Goal: Task Accomplishment & Management: Manage account settings

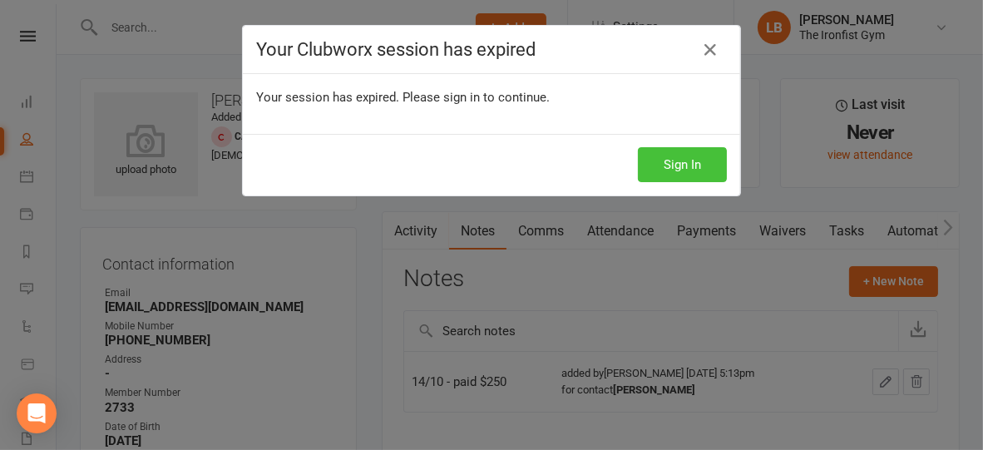
click at [681, 166] on button "Sign In" at bounding box center [682, 164] width 89 height 35
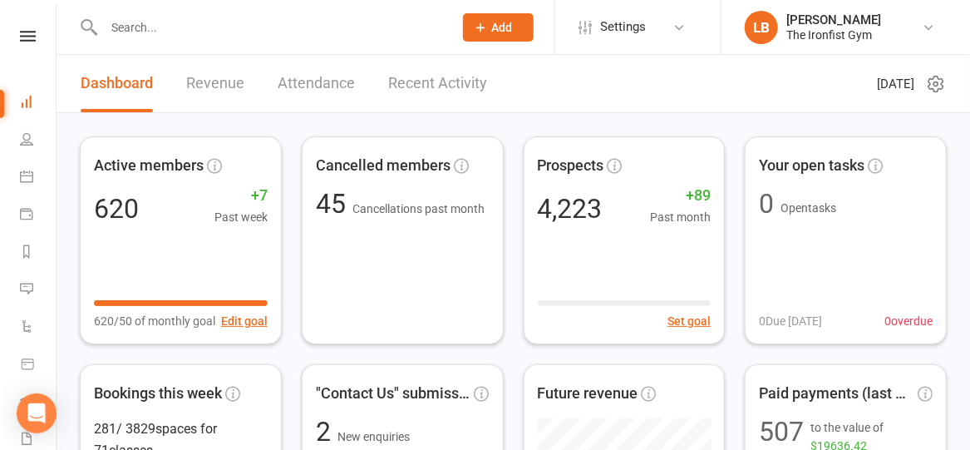
click at [294, 21] on input "text" at bounding box center [270, 27] width 343 height 23
type input "s"
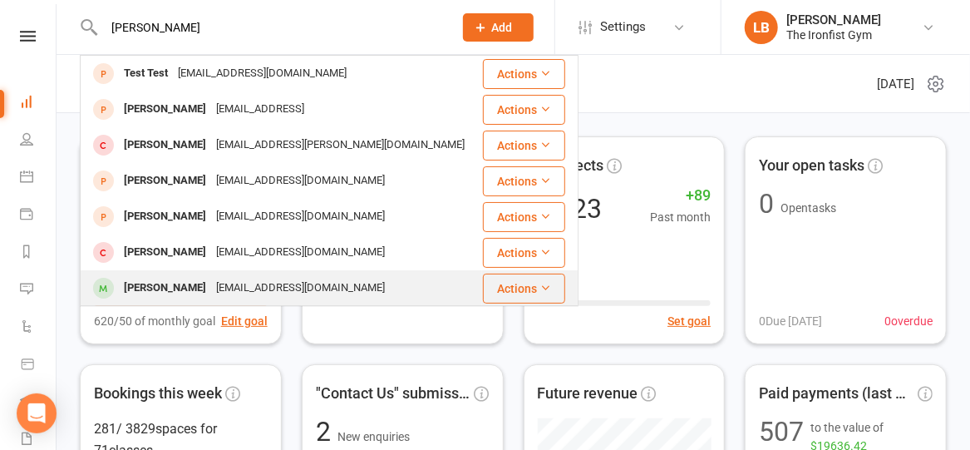
type input "alex st"
click at [260, 290] on div "alexsteph2005@outlook.com" at bounding box center [300, 288] width 179 height 24
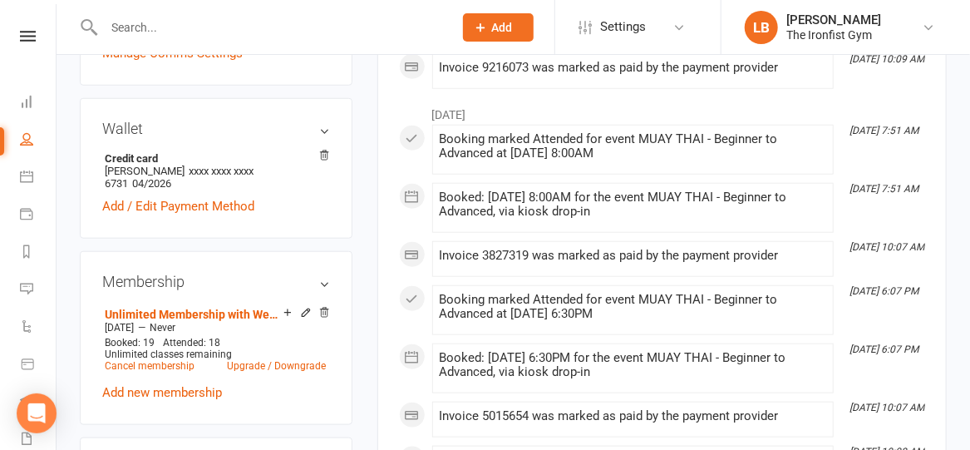
scroll to position [637, 0]
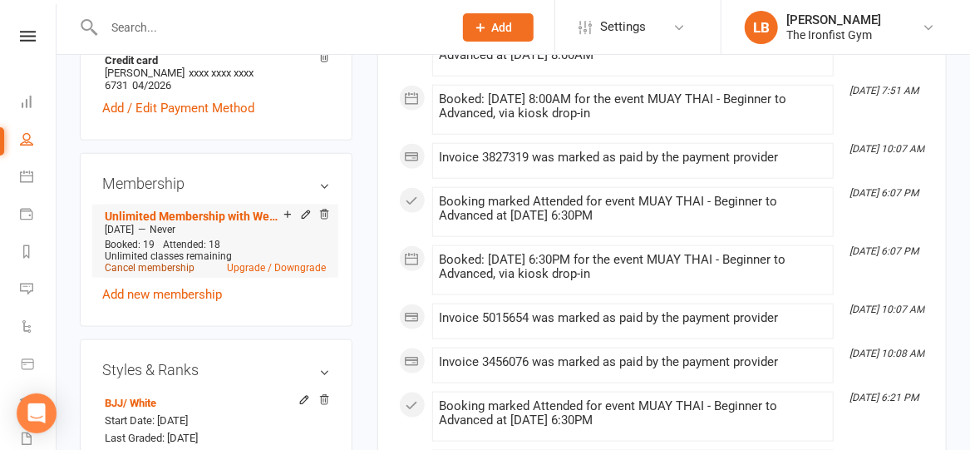
click at [157, 263] on link "Cancel membership" at bounding box center [150, 268] width 90 height 12
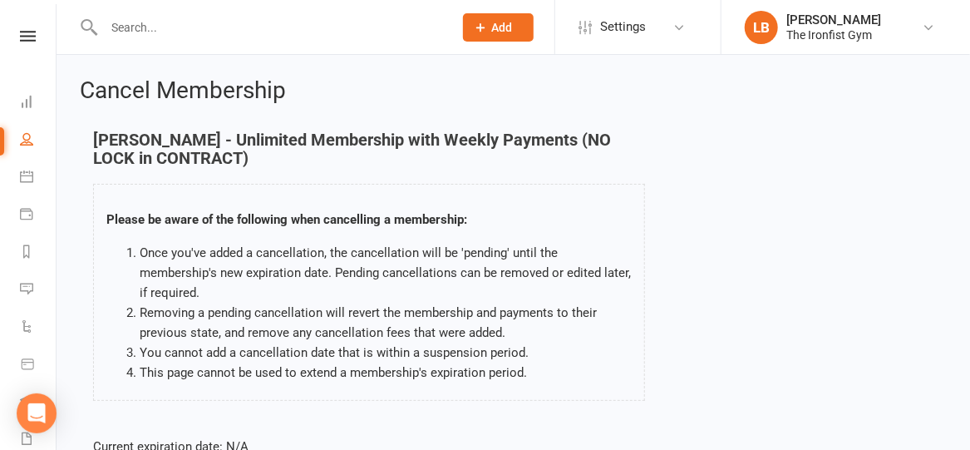
scroll to position [304, 0]
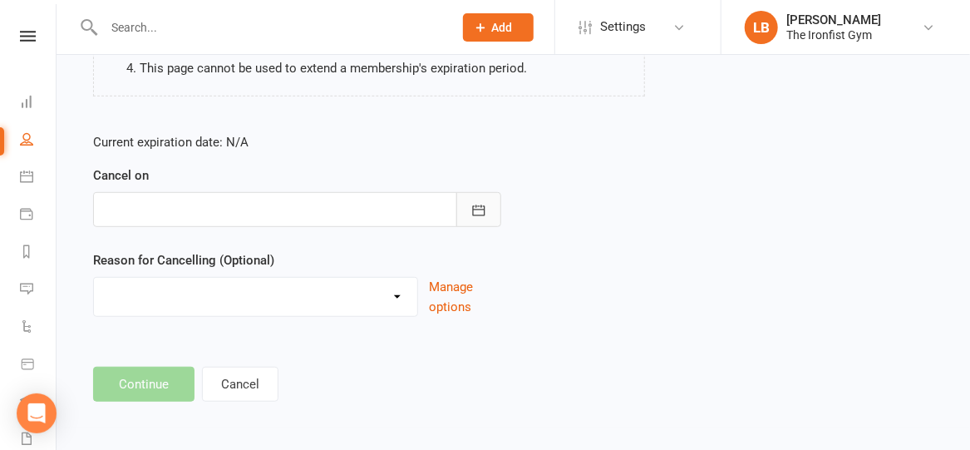
click at [476, 210] on icon "button" at bounding box center [479, 210] width 17 height 17
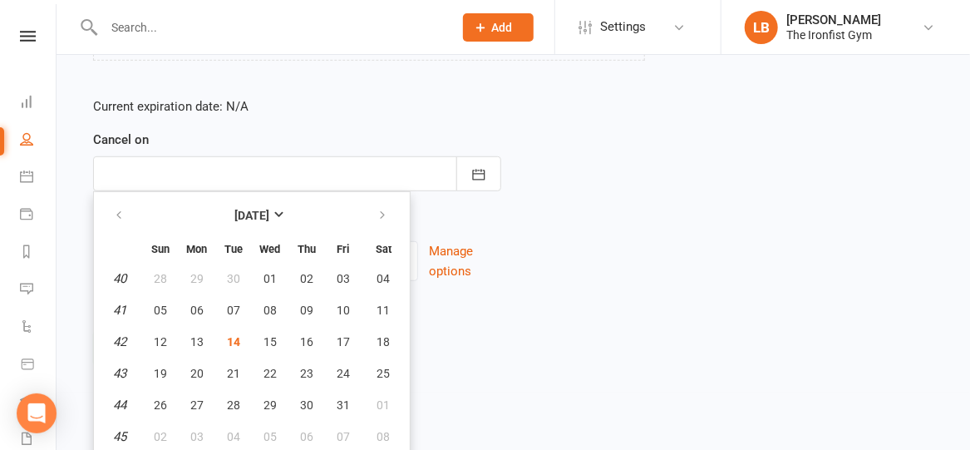
scroll to position [344, 0]
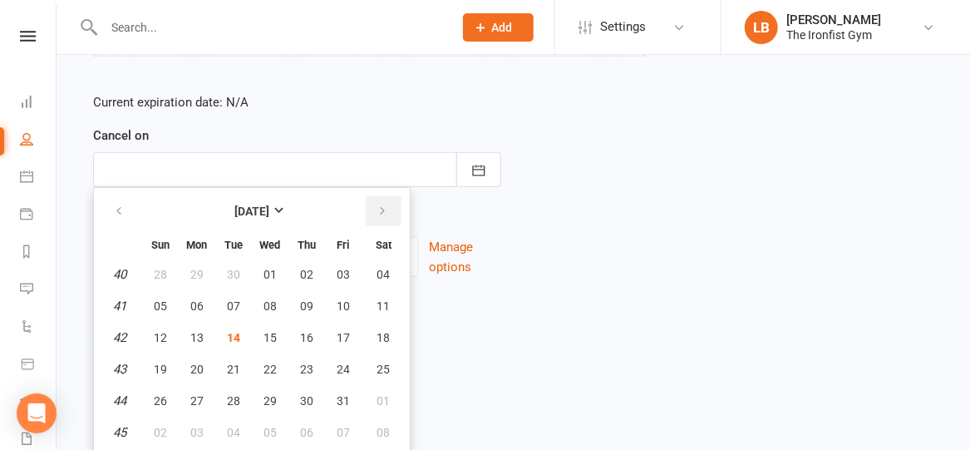
click at [382, 211] on icon "button" at bounding box center [383, 211] width 12 height 13
click at [338, 369] on span "21" at bounding box center [343, 369] width 13 height 13
type input "21 Nov 2025"
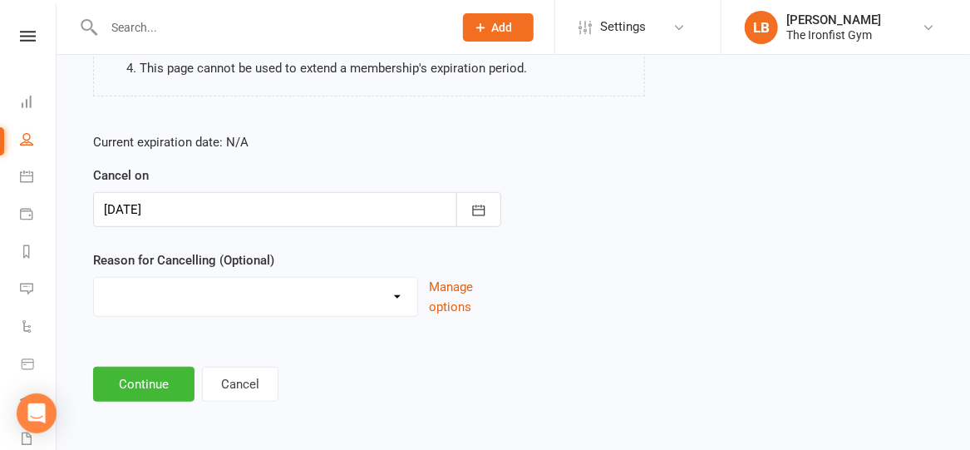
click at [249, 308] on select "Defaulted Payments Double Up with Transfer Downgrade End of PIF Term Failed Pay…" at bounding box center [255, 294] width 323 height 33
select select "9"
click at [94, 278] on select "Defaulted Payments Double Up with Transfer Downgrade End of PIF Term Failed Pay…" at bounding box center [255, 294] width 323 height 33
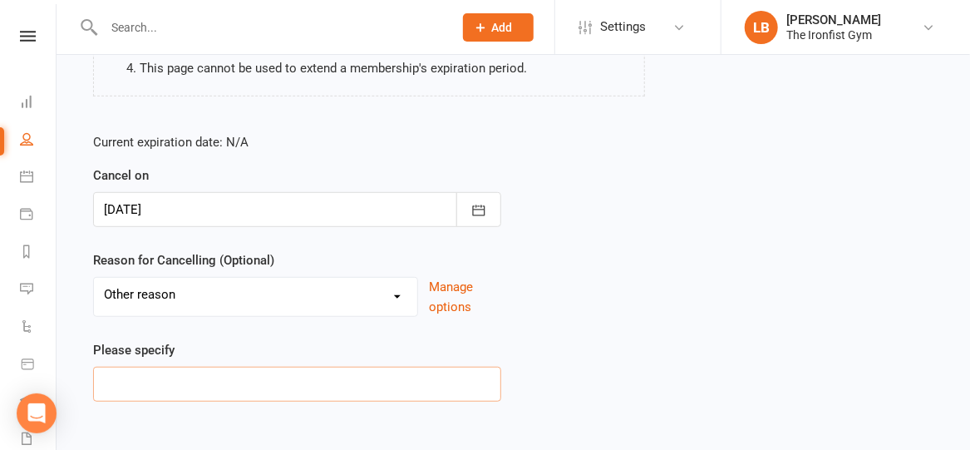
click at [200, 382] on input at bounding box center [297, 384] width 408 height 35
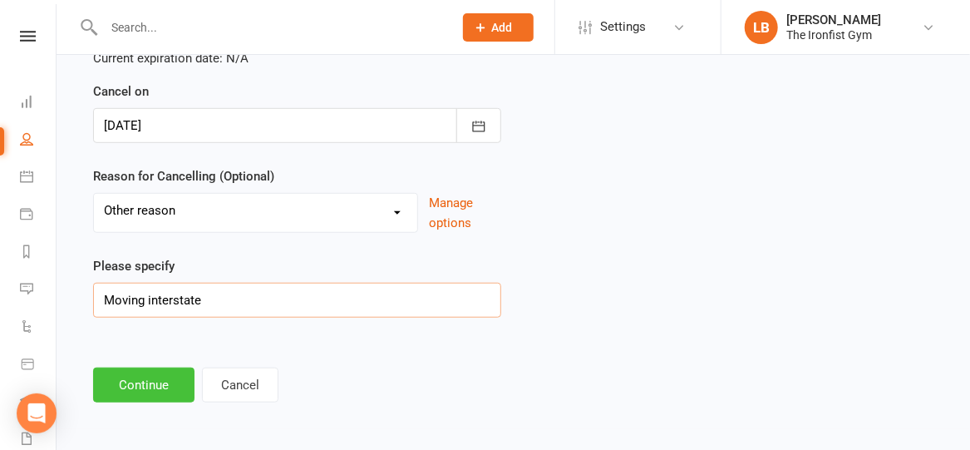
type input "Moving interstate"
click at [131, 377] on button "Continue" at bounding box center [143, 385] width 101 height 35
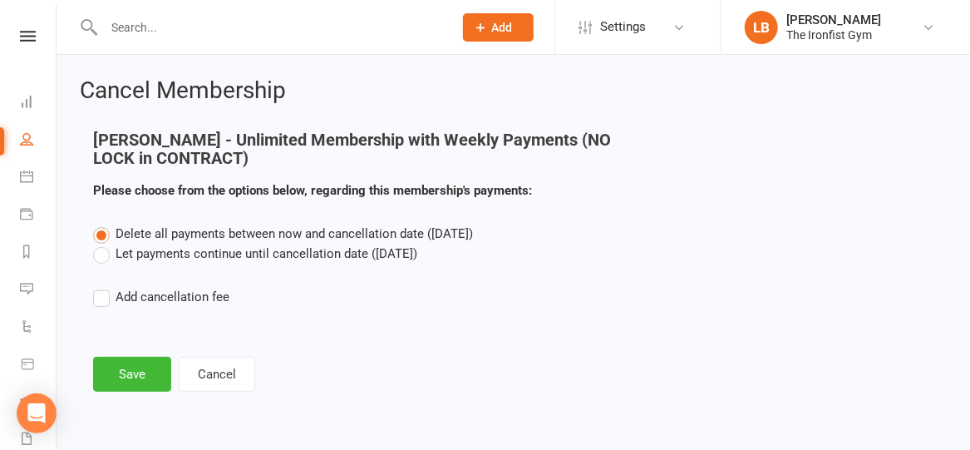
scroll to position [0, 0]
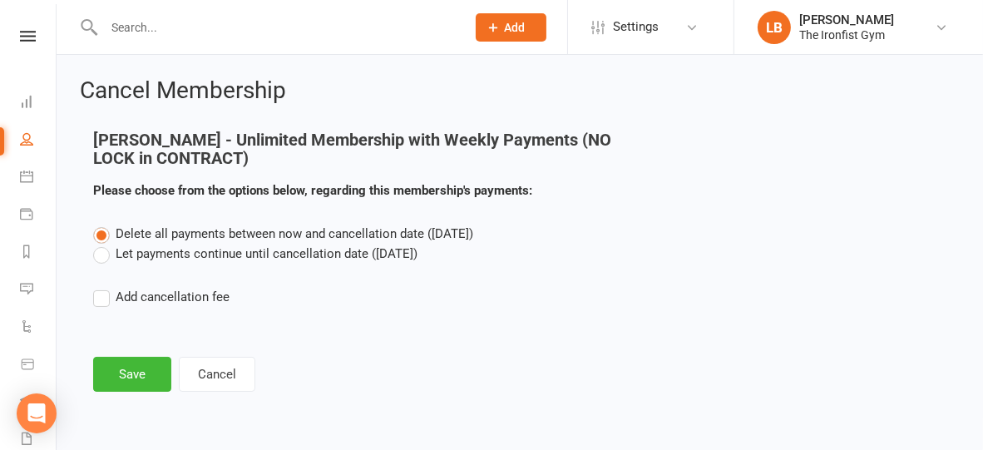
click at [136, 259] on label "Let payments continue until cancellation date (Nov 21, 2025)" at bounding box center [255, 254] width 324 height 20
click at [104, 244] on input "Let payments continue until cancellation date (Nov 21, 2025)" at bounding box center [98, 244] width 11 height 0
click at [142, 375] on button "Save" at bounding box center [132, 374] width 78 height 35
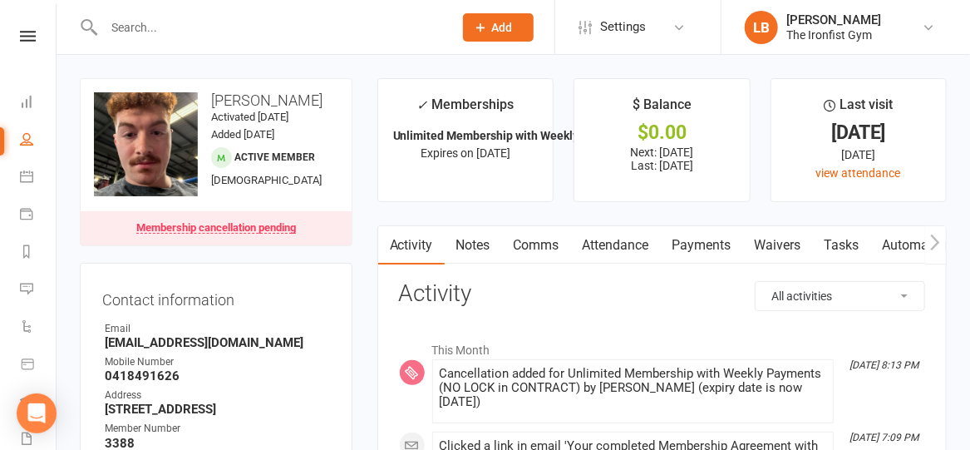
click at [710, 244] on link "Payments" at bounding box center [702, 245] width 82 height 38
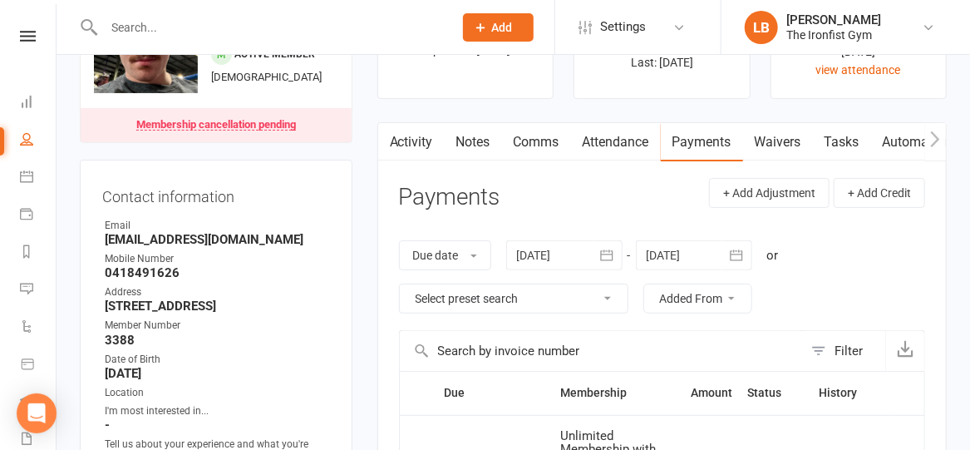
scroll to position [225, 0]
